Goal: Find specific page/section: Find specific page/section

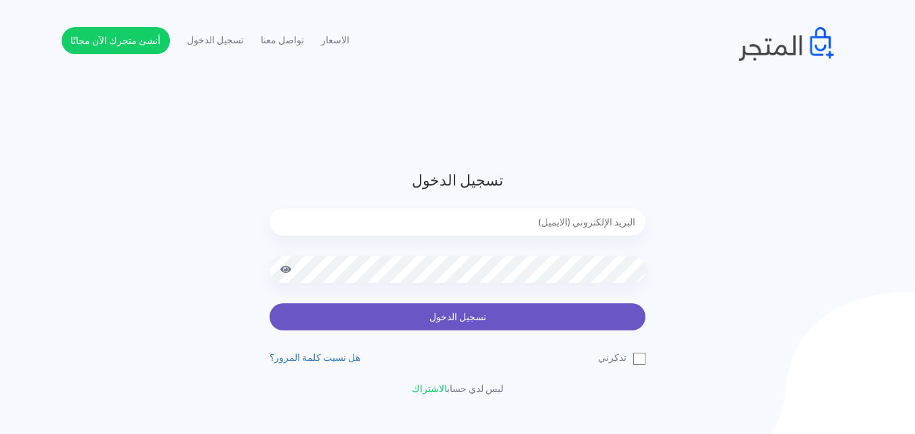
type input "[DOMAIN_NAME][EMAIL_ADDRESS][DOMAIN_NAME]"
click at [474, 322] on button "تسجيل الدخول" at bounding box center [458, 317] width 376 height 27
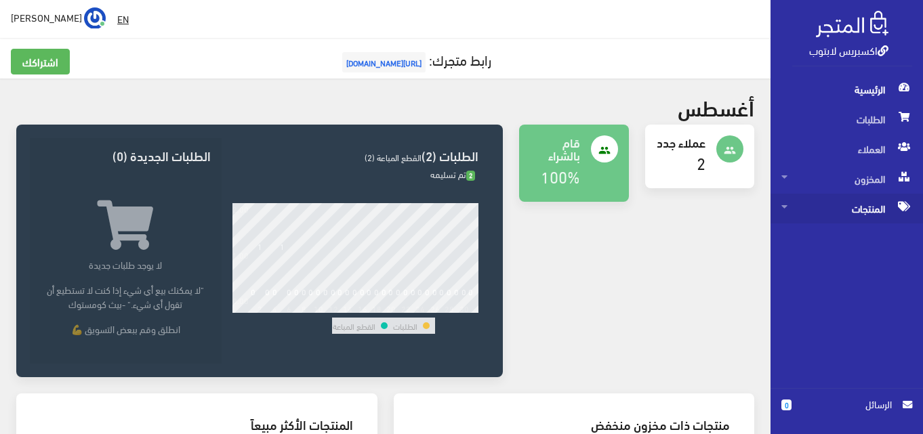
click at [791, 209] on span "المنتجات" at bounding box center [846, 209] width 131 height 30
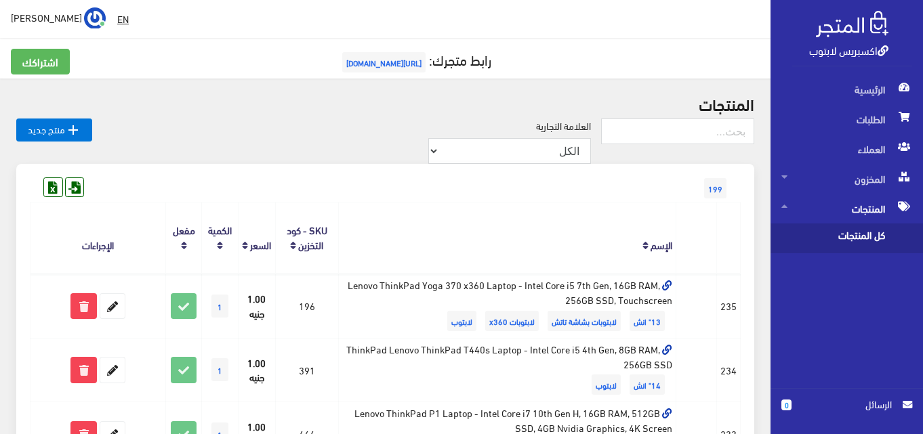
click at [831, 226] on span "كل المنتجات" at bounding box center [832, 239] width 103 height 30
click at [630, 133] on input "text" at bounding box center [677, 132] width 153 height 26
type input "g5\"
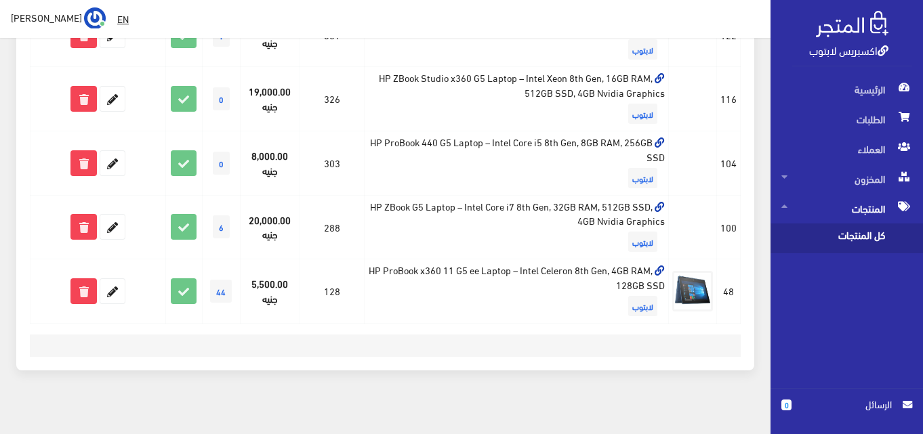
scroll to position [668, 0]
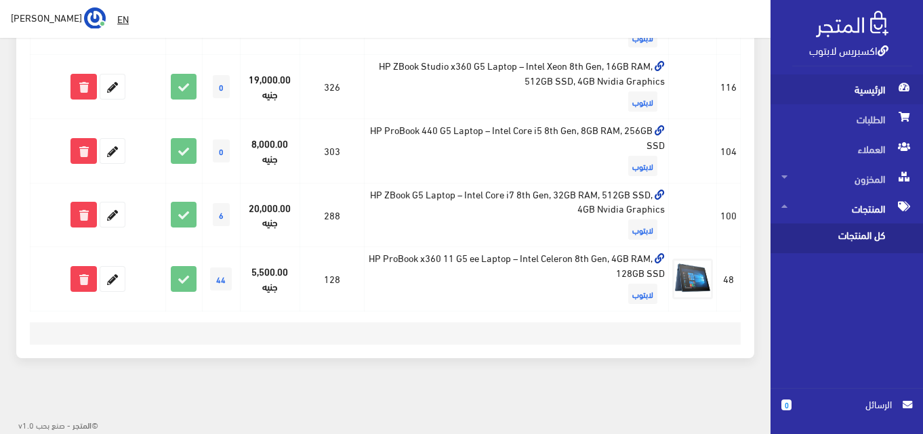
click at [871, 88] on span "الرئيسية" at bounding box center [846, 90] width 131 height 30
